Goal: Information Seeking & Learning: Learn about a topic

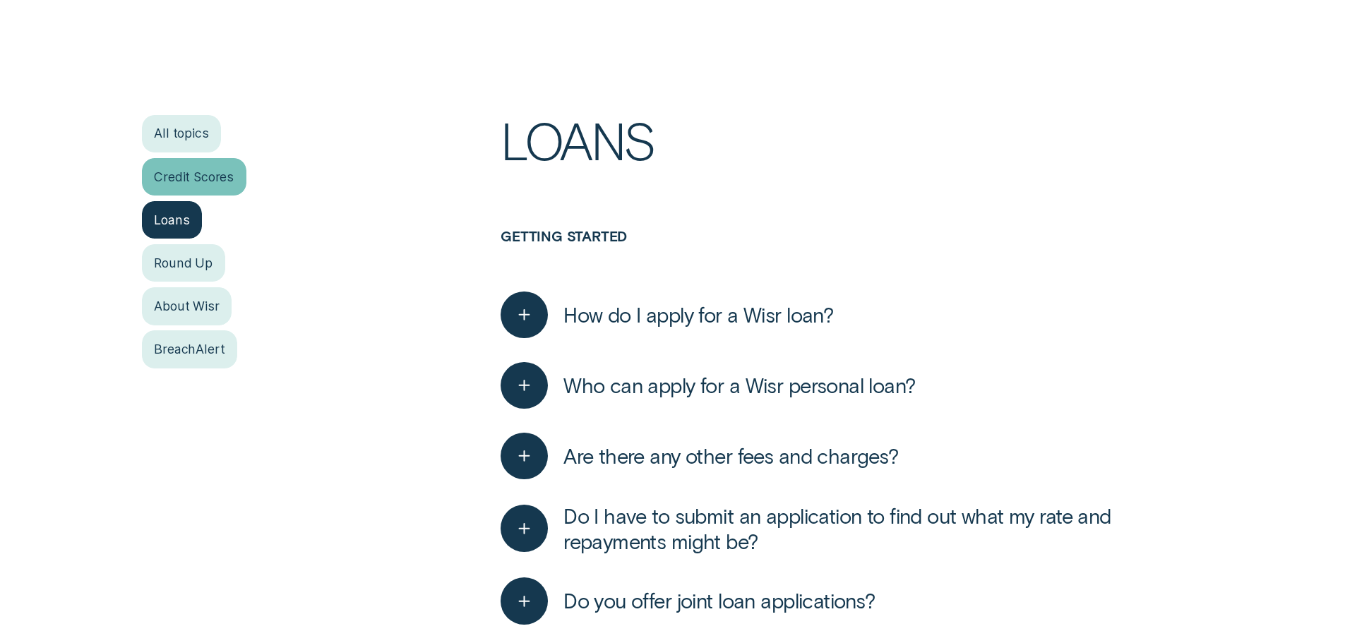
click at [217, 186] on div "Credit Scores" at bounding box center [194, 176] width 104 height 37
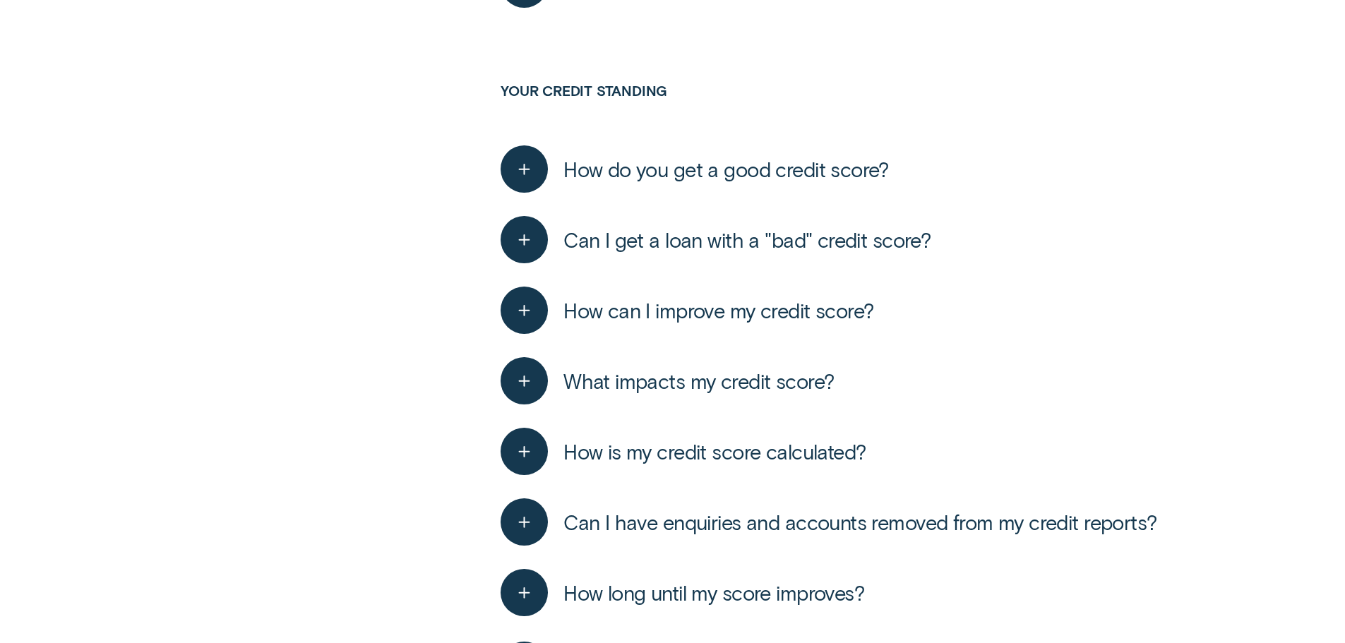
scroll to position [1835, 0]
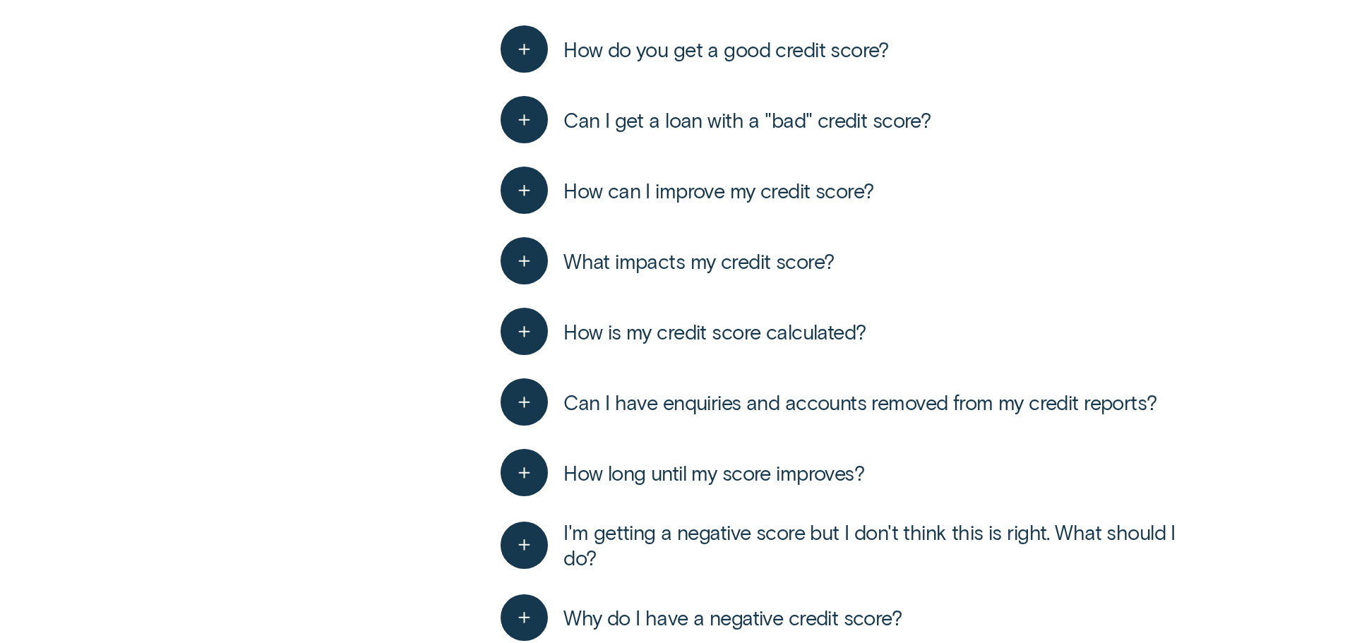
click at [758, 270] on span "What impacts my credit score?" at bounding box center [698, 260] width 270 height 25
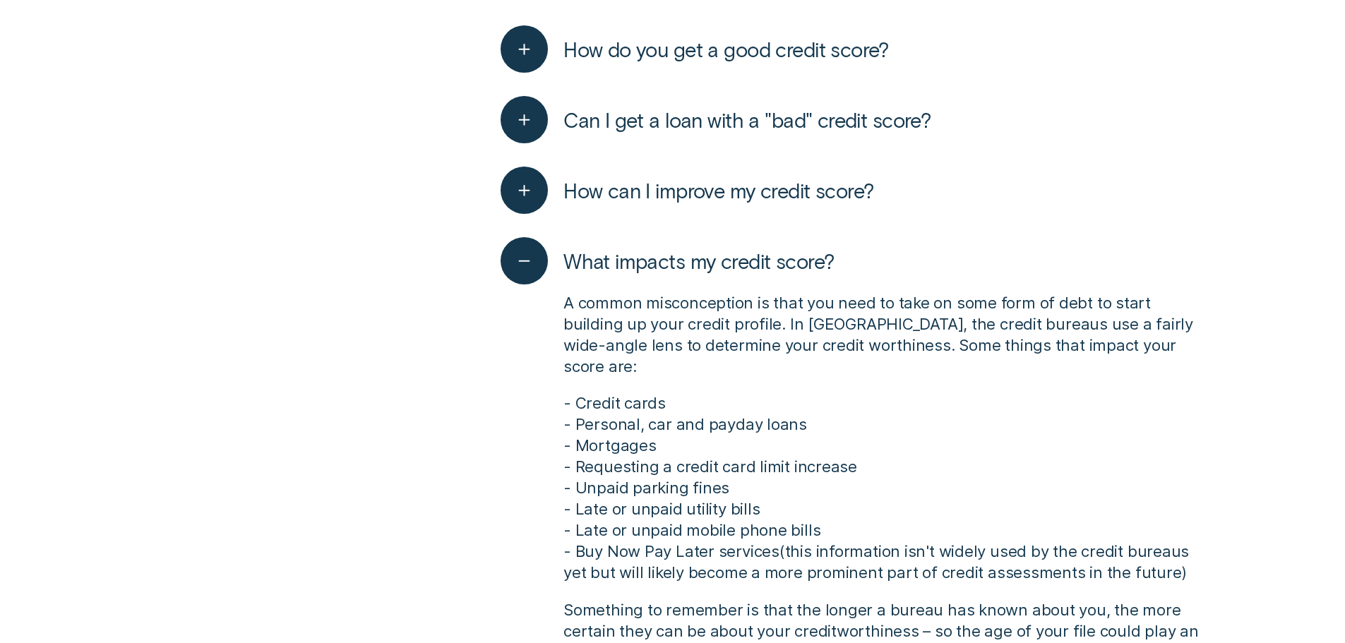
click at [760, 258] on span "What impacts my credit score?" at bounding box center [698, 260] width 270 height 25
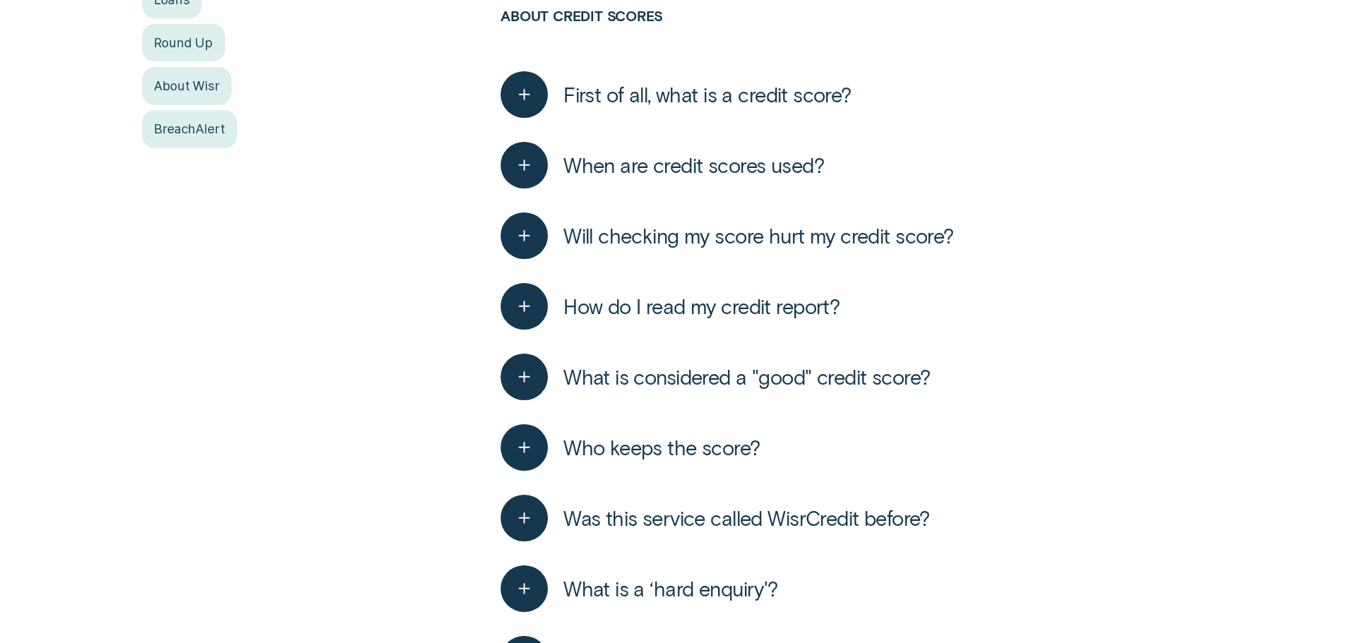
scroll to position [565, 0]
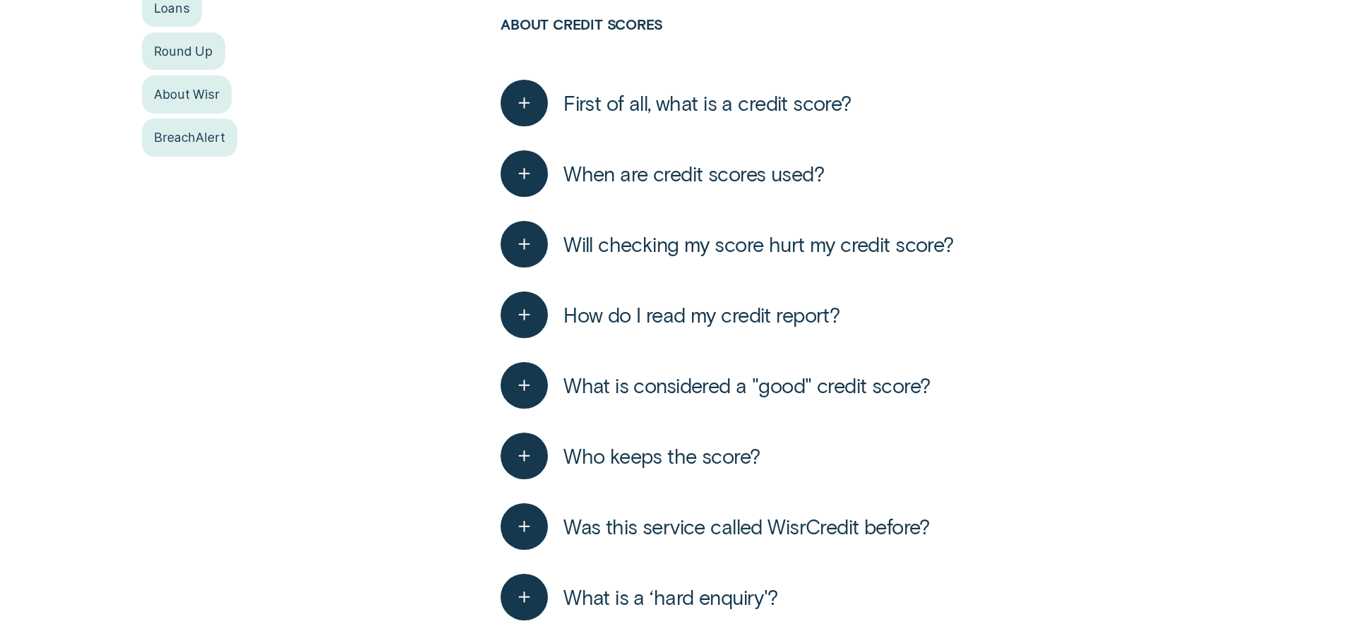
click at [753, 251] on span "Will checking my score hurt my credit score?" at bounding box center [758, 244] width 390 height 25
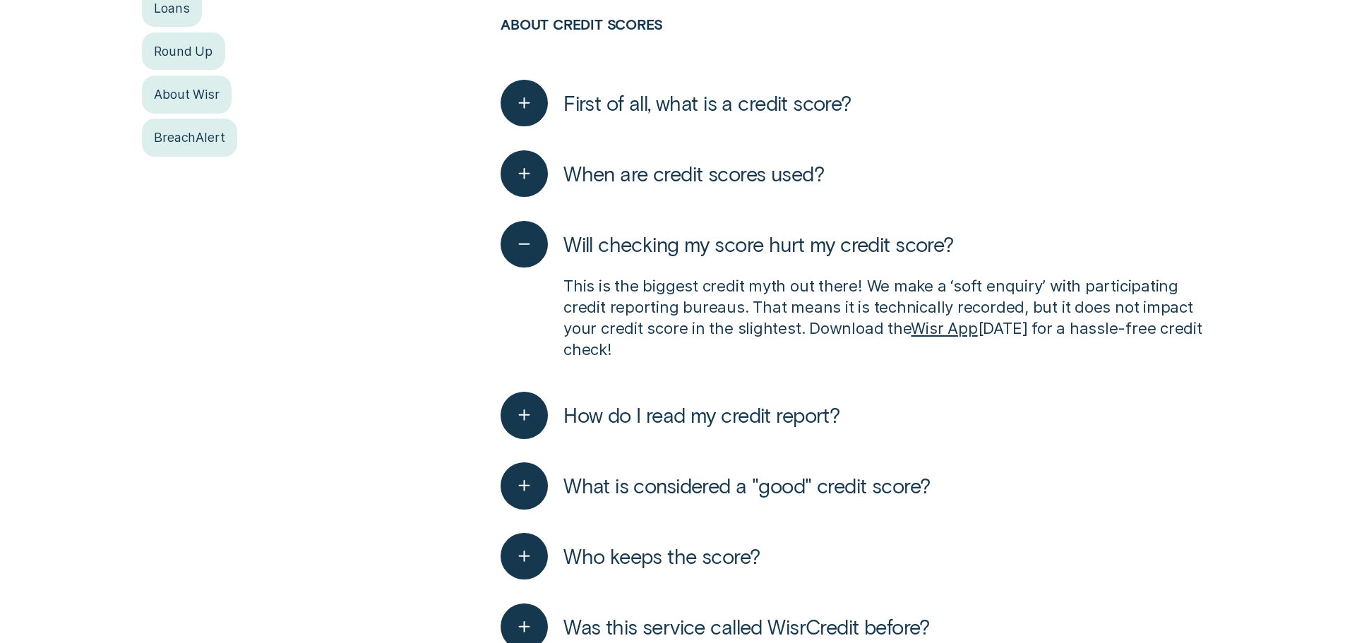
click at [750, 246] on span "Will checking my score hurt my credit score?" at bounding box center [758, 244] width 390 height 25
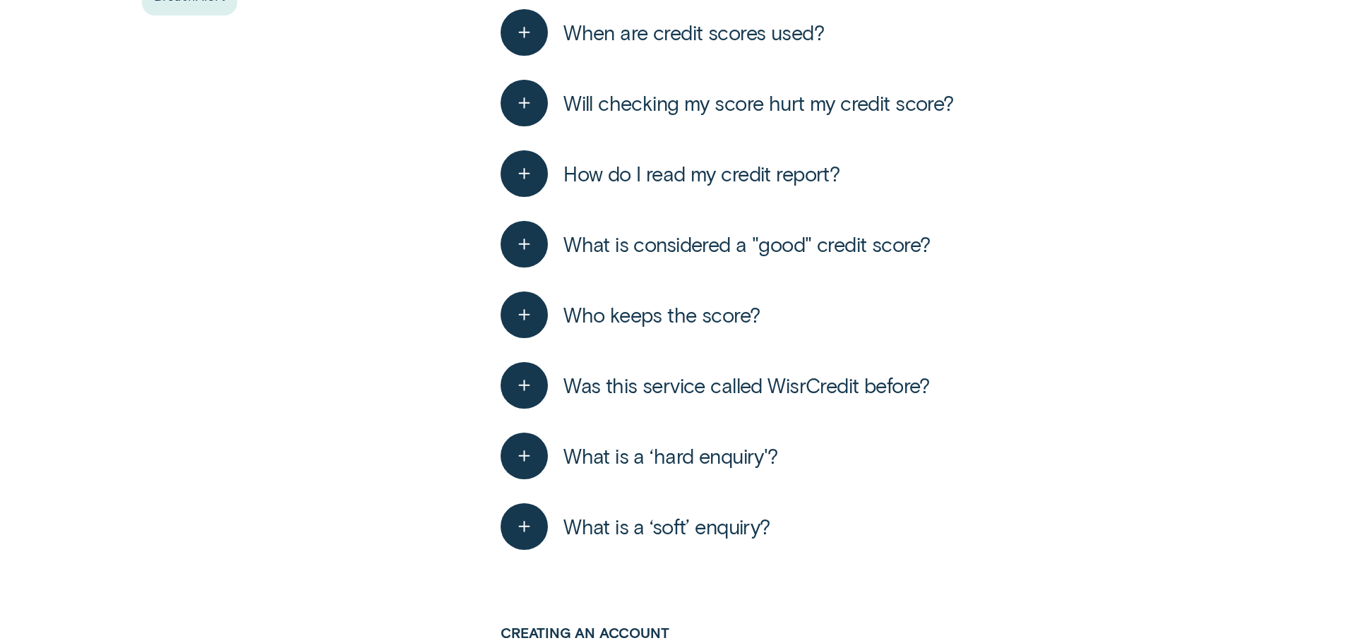
click at [652, 467] on span "What is a ‘hard enquiry'?" at bounding box center [670, 455] width 215 height 25
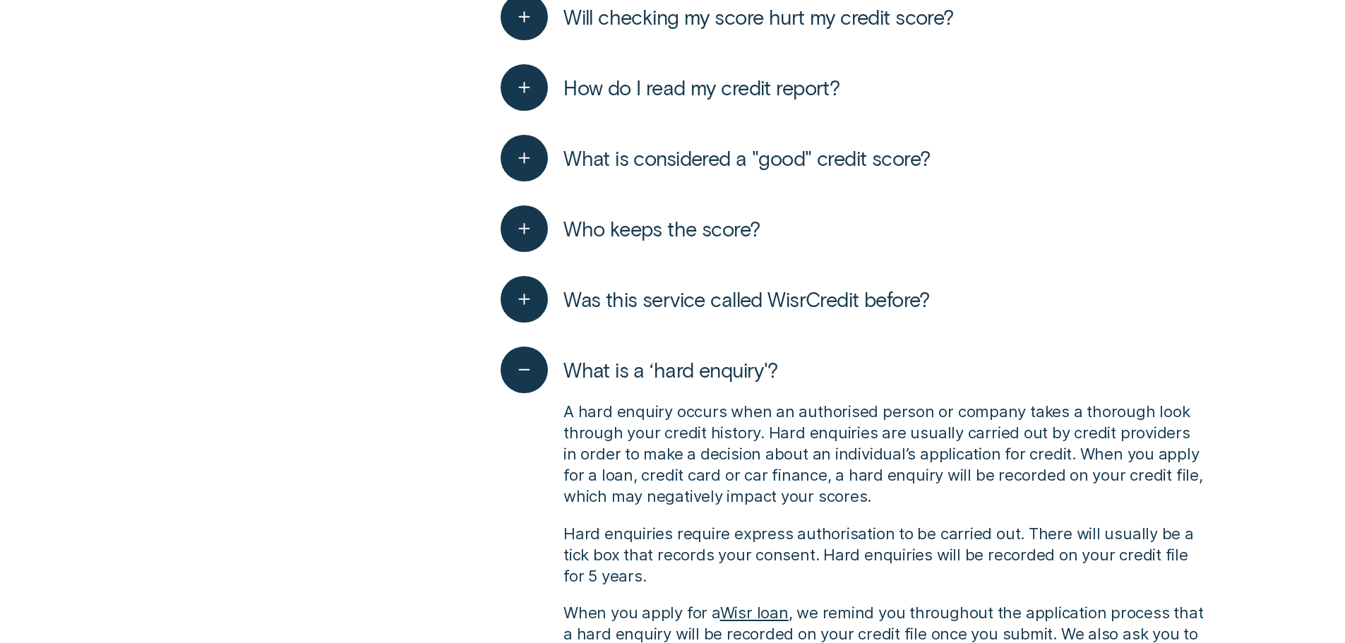
scroll to position [988, 0]
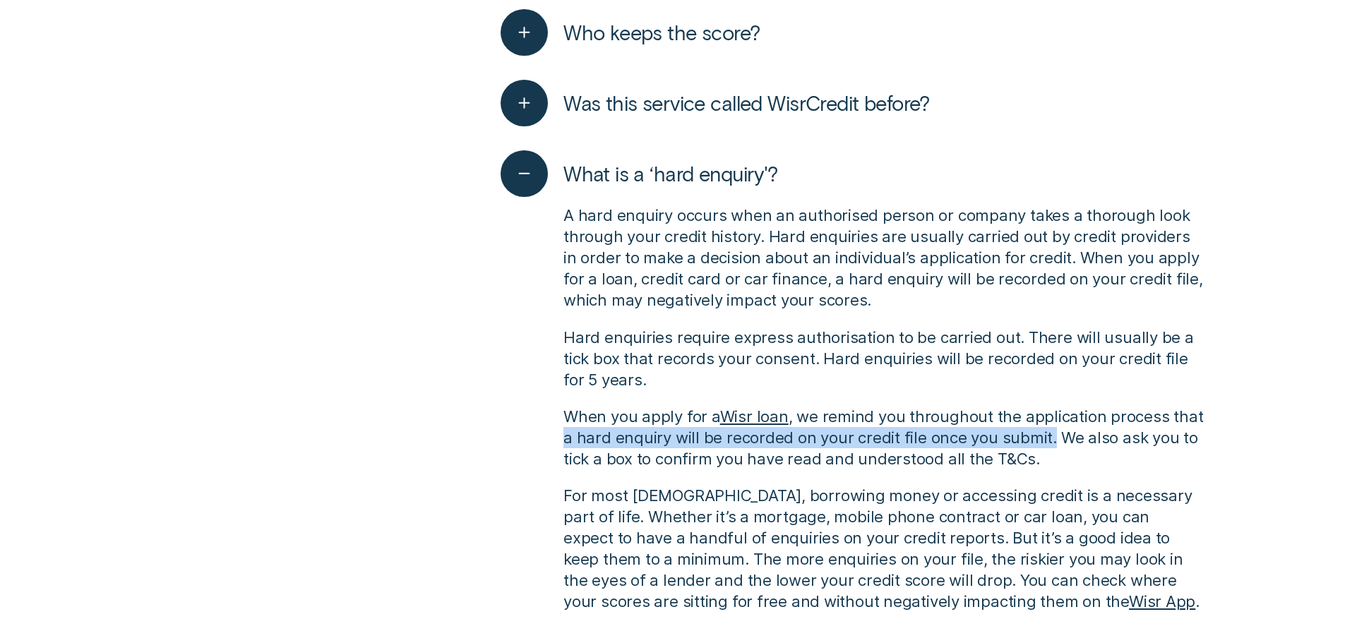
drag, startPoint x: 1048, startPoint y: 441, endPoint x: 559, endPoint y: 441, distance: 488.5
click at [559, 441] on div "A hard enquiry occurs when an authorised person or company takes a thorough loo…" at bounding box center [851, 408] width 702 height 423
copy p "a hard enquiry will be recorded on your credit file once you submit."
